Goal: Complete application form: Complete application form

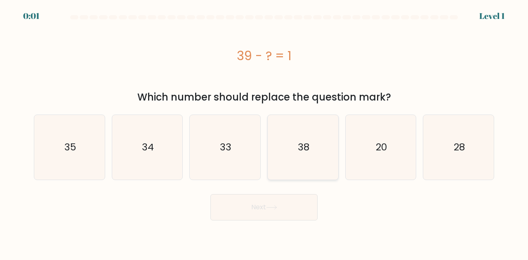
click at [316, 141] on icon "38" at bounding box center [302, 147] width 65 height 65
click at [264, 132] on input "d. 38" at bounding box center [264, 131] width 0 height 2
radio input "true"
click at [274, 210] on icon at bounding box center [271, 207] width 11 height 5
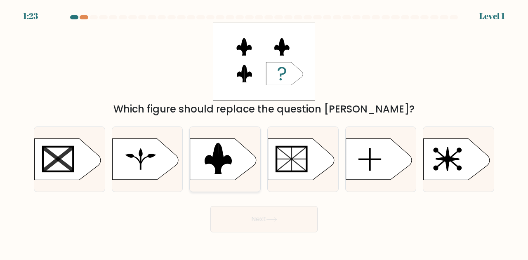
click at [218, 164] on icon at bounding box center [225, 158] width 14 height 31
click at [264, 132] on input "c." at bounding box center [264, 131] width 0 height 2
radio input "true"
click at [254, 218] on button "Next" at bounding box center [263, 219] width 107 height 26
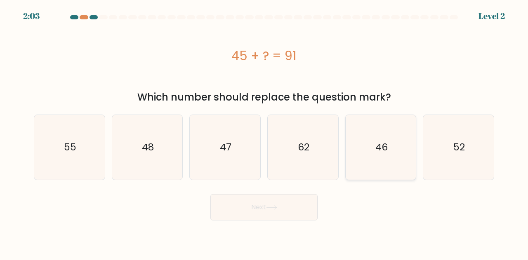
click at [355, 150] on icon "46" at bounding box center [380, 147] width 65 height 65
click at [264, 132] on input "e. 46" at bounding box center [264, 131] width 0 height 2
radio input "true"
click at [279, 211] on button "Next" at bounding box center [263, 207] width 107 height 26
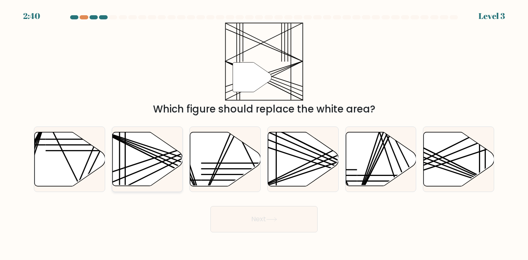
click at [138, 168] on icon at bounding box center [147, 159] width 70 height 54
click at [264, 132] on input "b." at bounding box center [264, 131] width 0 height 2
radio input "true"
click at [233, 216] on button "Next" at bounding box center [263, 219] width 107 height 26
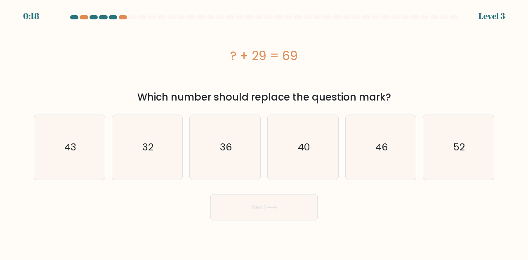
click at [267, 97] on div "Which number should replace the question mark?" at bounding box center [264, 97] width 450 height 15
click at [88, 217] on div "Next" at bounding box center [264, 205] width 470 height 31
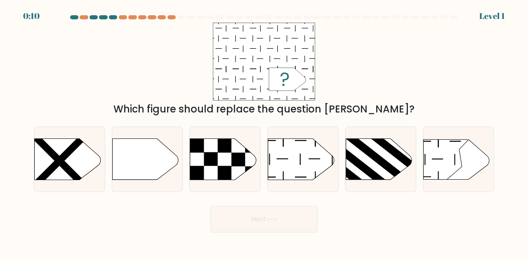
click at [267, 97] on rect at bounding box center [264, 62] width 102 height 78
